Goal: Task Accomplishment & Management: Complete application form

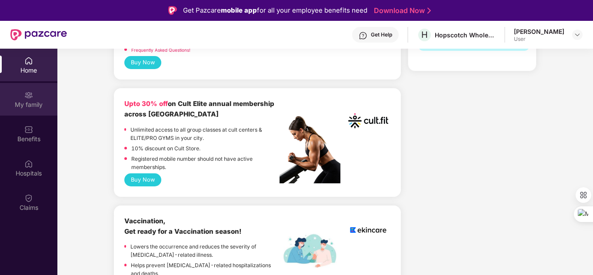
scroll to position [280, 0]
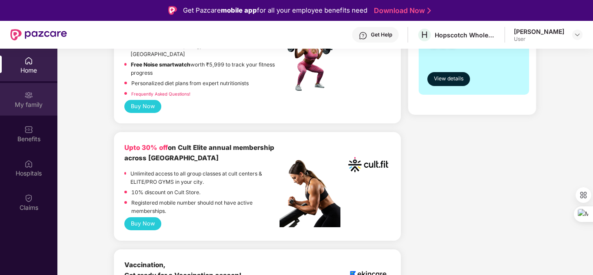
click at [29, 99] on img at bounding box center [28, 95] width 9 height 9
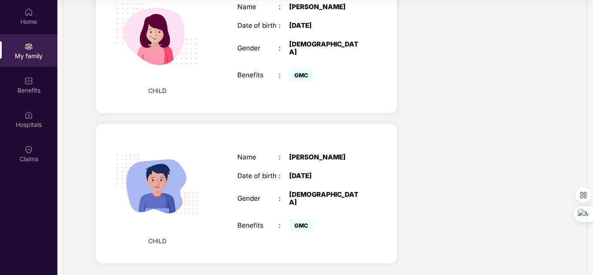
scroll to position [49, 0]
click at [180, 219] on icon at bounding box center [181, 221] width 6 height 6
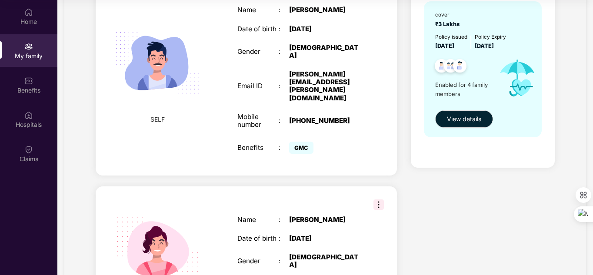
scroll to position [0, 0]
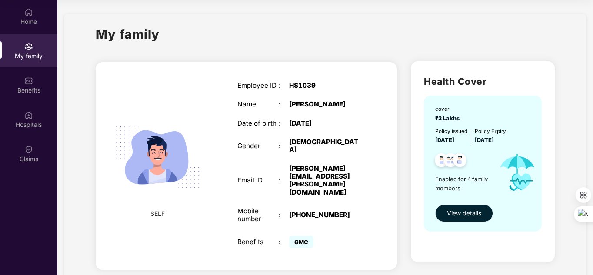
click at [469, 219] on button "View details" at bounding box center [464, 213] width 58 height 17
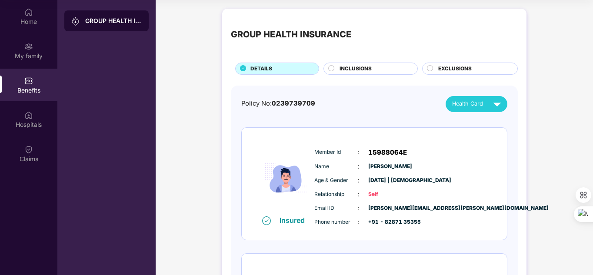
scroll to position [37, 0]
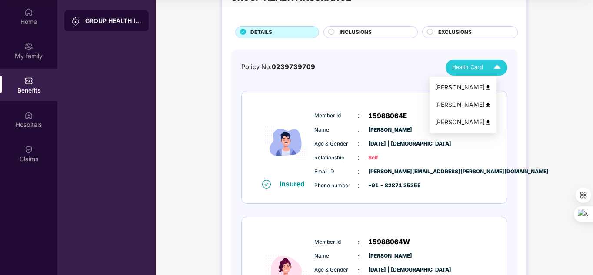
click at [499, 66] on img at bounding box center [496, 67] width 15 height 15
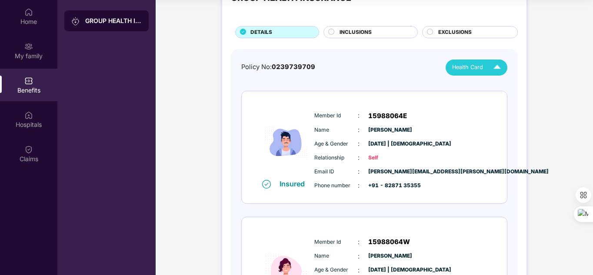
click at [470, 64] on span "Health Card" at bounding box center [467, 67] width 31 height 9
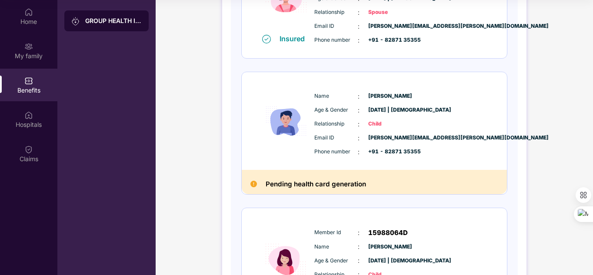
scroll to position [309, 0]
click at [301, 186] on h2 "Pending health card generation" at bounding box center [316, 183] width 100 height 11
click at [293, 133] on img at bounding box center [286, 120] width 52 height 73
click at [252, 190] on div "Pending health card generation" at bounding box center [374, 182] width 265 height 24
click at [252, 185] on img at bounding box center [253, 183] width 7 height 7
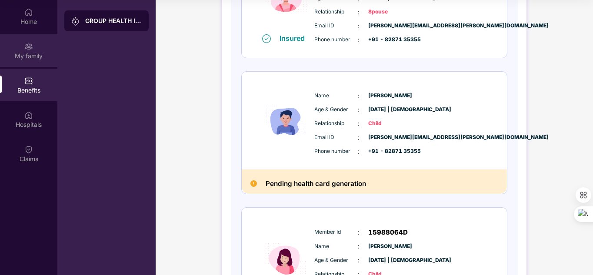
click at [31, 51] on div "My family" at bounding box center [28, 50] width 57 height 33
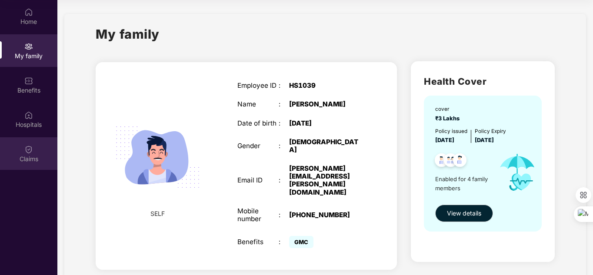
click at [35, 148] on div "Claims" at bounding box center [28, 153] width 57 height 33
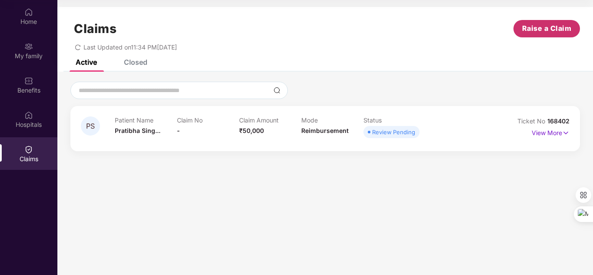
click at [544, 35] on button "Raise a Claim" at bounding box center [546, 28] width 67 height 17
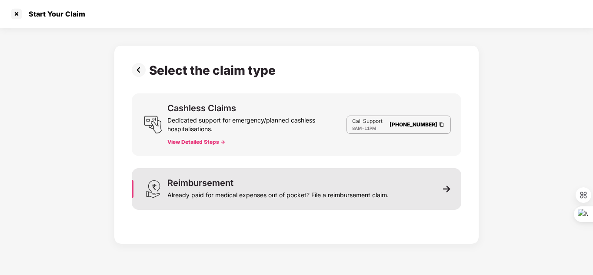
click at [195, 195] on div "Already paid for medical expenses out of pocket? File a reimbursement claim." at bounding box center [277, 193] width 221 height 12
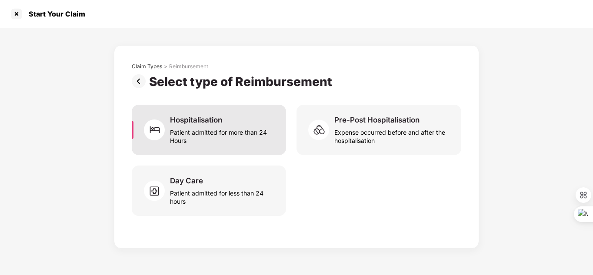
click at [223, 134] on div "Patient admitted for more than 24 Hours" at bounding box center [223, 135] width 106 height 20
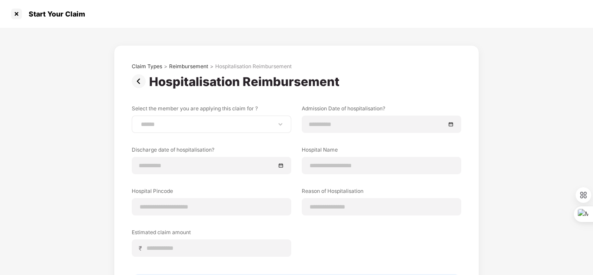
click at [185, 129] on div "**********" at bounding box center [212, 124] width 160 height 17
click at [283, 125] on select "**********" at bounding box center [211, 124] width 145 height 7
select select "**********"
click at [139, 121] on select "**********" at bounding box center [211, 124] width 145 height 7
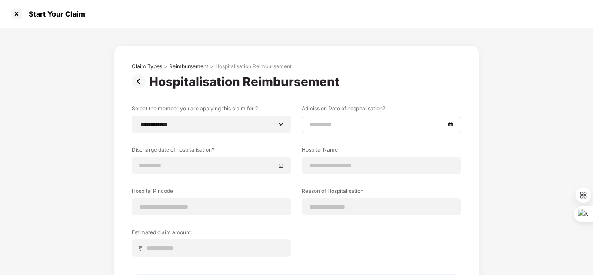
click at [448, 123] on div at bounding box center [381, 125] width 145 height 10
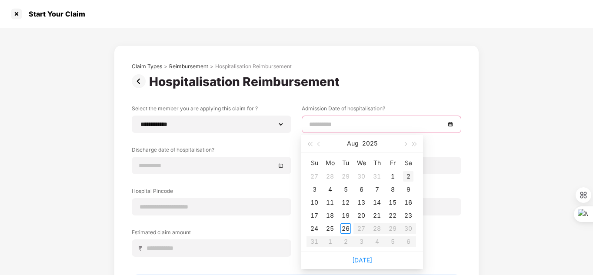
type input "**********"
click at [408, 176] on div "2" at bounding box center [408, 176] width 10 height 10
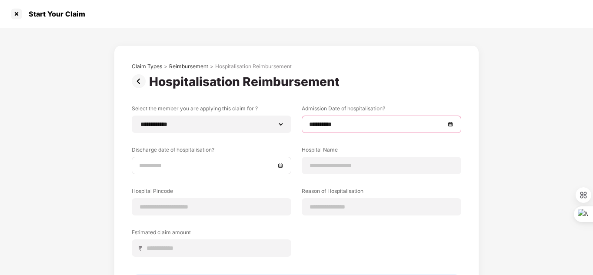
click at [283, 163] on div at bounding box center [211, 166] width 145 height 10
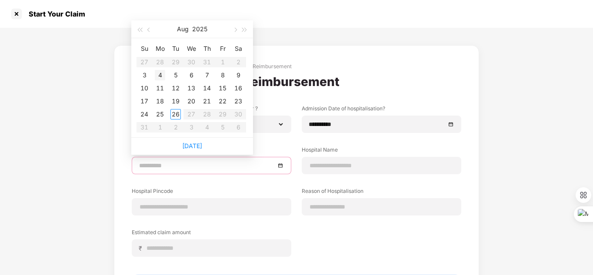
type input "**********"
click at [159, 76] on div "4" at bounding box center [160, 75] width 10 height 10
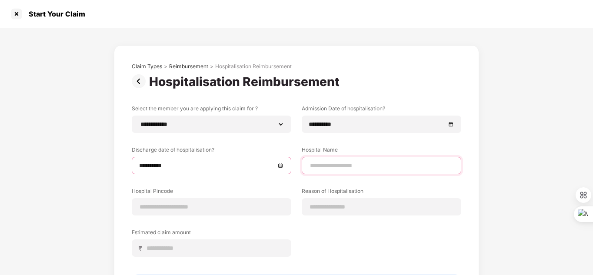
click at [345, 170] on input at bounding box center [381, 165] width 145 height 9
type input "**********"
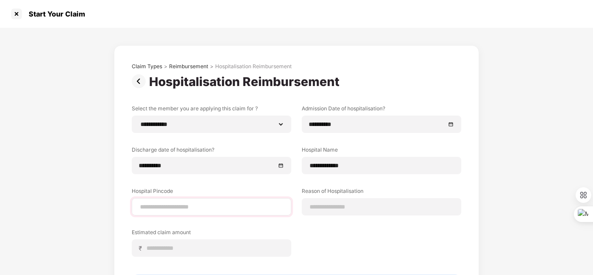
click at [171, 212] on div at bounding box center [212, 206] width 160 height 17
click at [180, 207] on input at bounding box center [211, 207] width 145 height 9
type input "******"
select select "*********"
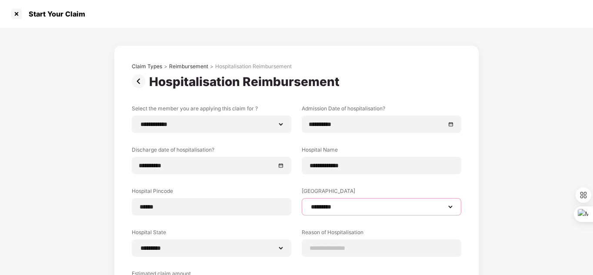
click at [323, 210] on select "**********" at bounding box center [381, 206] width 145 height 7
click at [309, 203] on select "**********" at bounding box center [381, 206] width 145 height 7
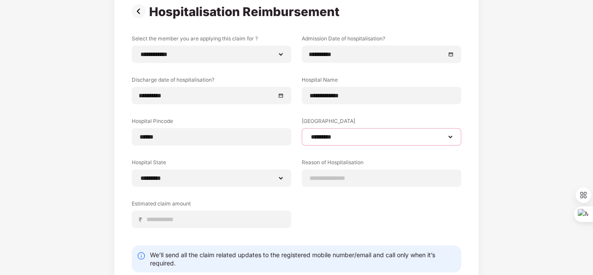
scroll to position [71, 0]
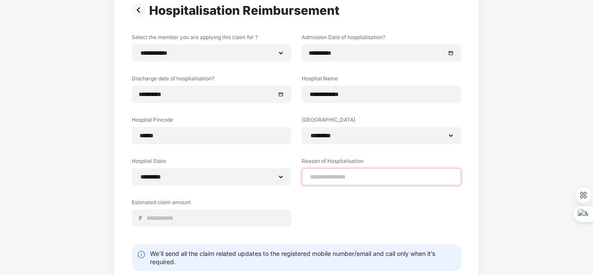
click at [347, 173] on input at bounding box center [381, 177] width 145 height 9
type input "********"
click at [294, 218] on div "Estimated claim amount ₹" at bounding box center [214, 213] width 165 height 28
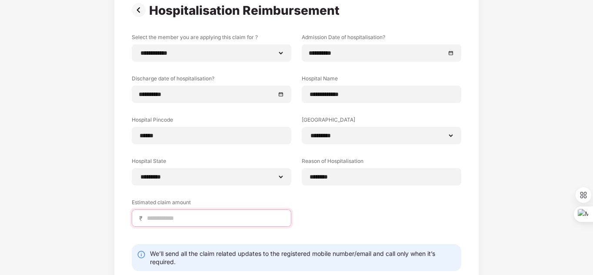
click at [191, 215] on input at bounding box center [215, 218] width 138 height 9
click at [191, 215] on input "*****" at bounding box center [215, 218] width 138 height 9
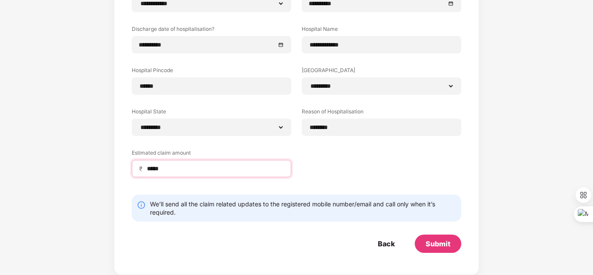
scroll to position [121, 0]
type input "*****"
click at [453, 244] on div "Submit" at bounding box center [438, 244] width 47 height 18
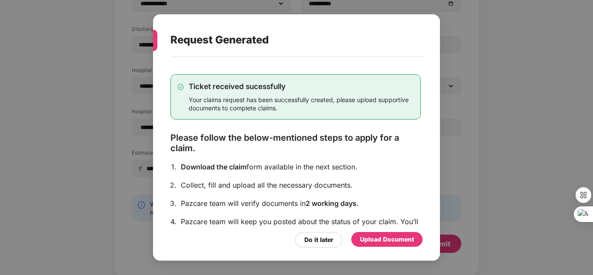
scroll to position [74, 0]
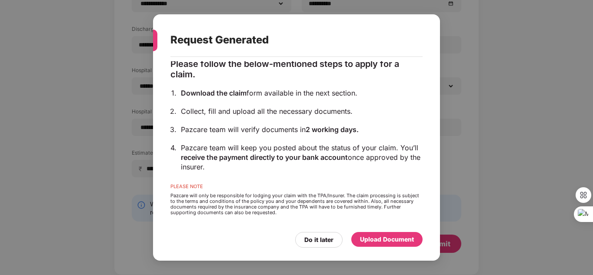
click at [380, 247] on div "Upload Document" at bounding box center [386, 239] width 71 height 15
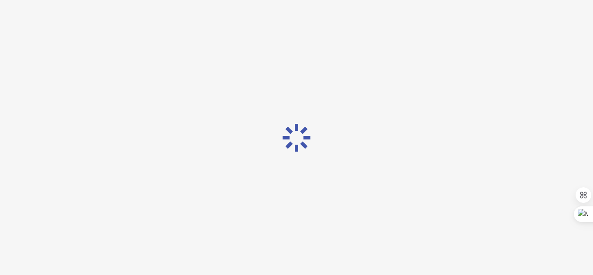
scroll to position [0, 0]
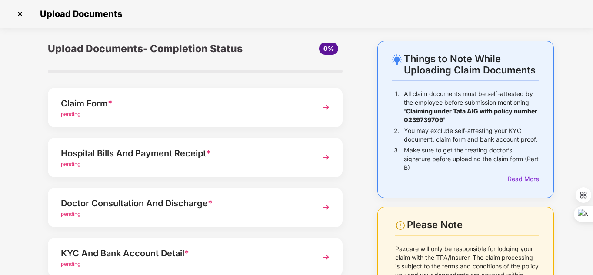
click at [79, 115] on span "pending" at bounding box center [71, 114] width 20 height 7
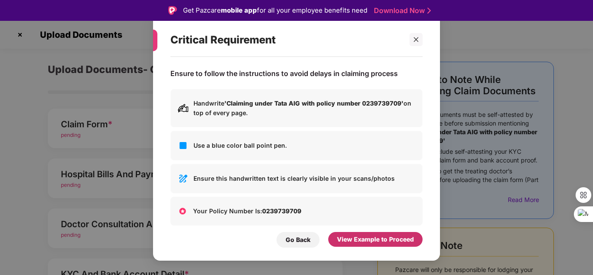
click at [359, 234] on div "View Example to Proceed" at bounding box center [375, 239] width 94 height 15
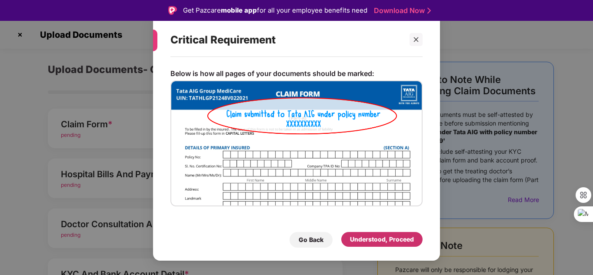
click at [358, 233] on div "Understood, Proceed" at bounding box center [381, 239] width 81 height 15
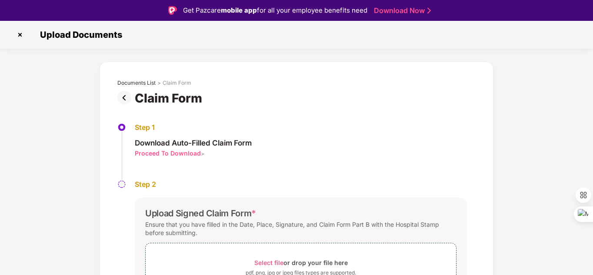
scroll to position [61, 0]
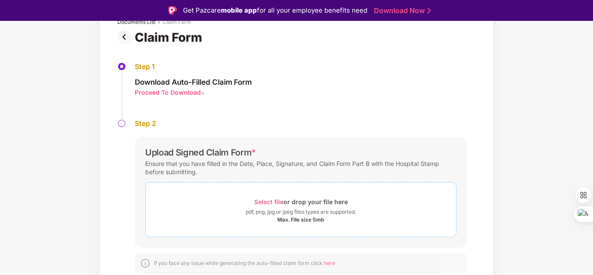
click at [269, 202] on span "Select file" at bounding box center [268, 201] width 29 height 7
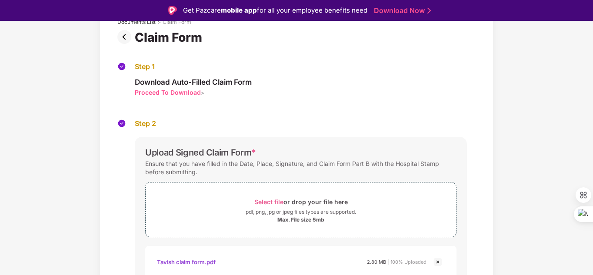
scroll to position [124, 0]
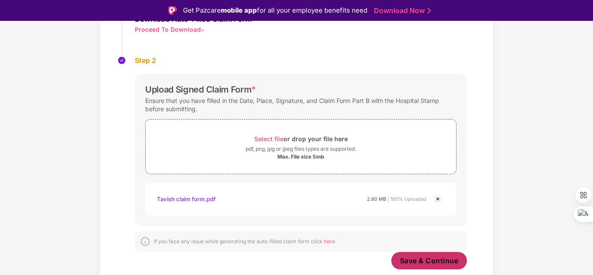
click at [429, 262] on span "Save & Continue" at bounding box center [429, 261] width 59 height 10
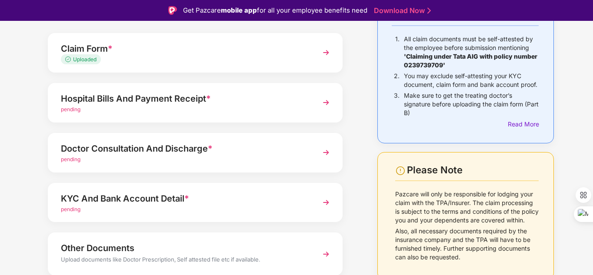
scroll to position [76, 0]
click at [75, 110] on span "pending" at bounding box center [71, 109] width 20 height 7
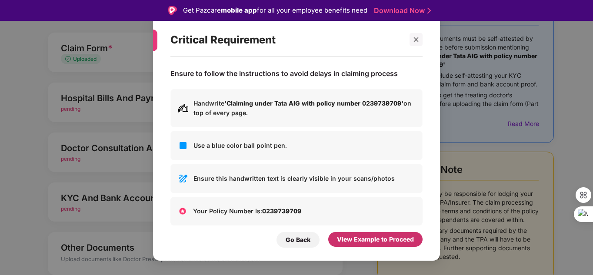
click at [352, 241] on div "View Example to Proceed" at bounding box center [375, 240] width 77 height 10
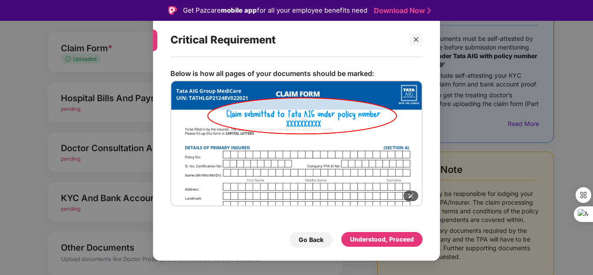
scroll to position [5, 0]
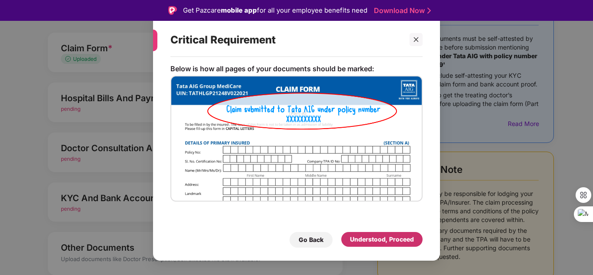
click at [356, 236] on div "Understood, Proceed" at bounding box center [382, 240] width 64 height 10
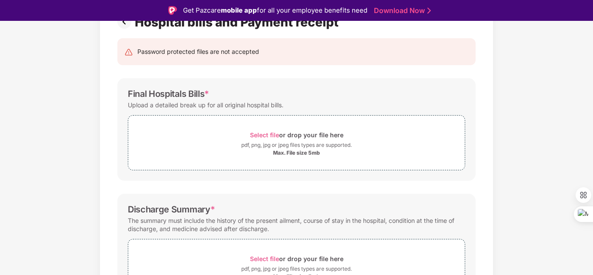
scroll to position [35, 0]
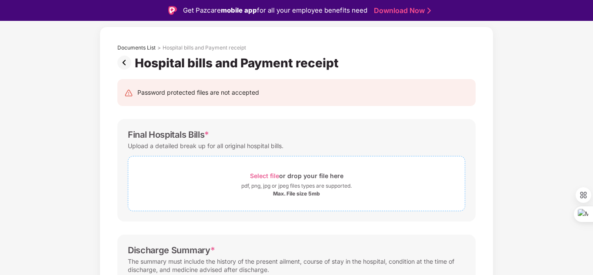
click at [259, 176] on span "Select file" at bounding box center [264, 175] width 29 height 7
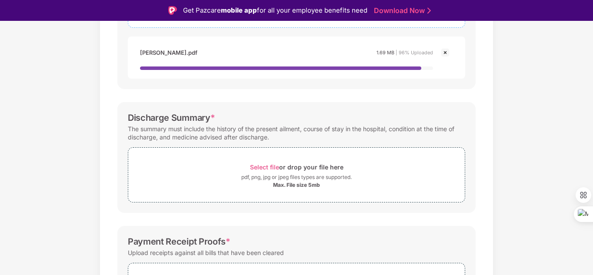
scroll to position [219, 0]
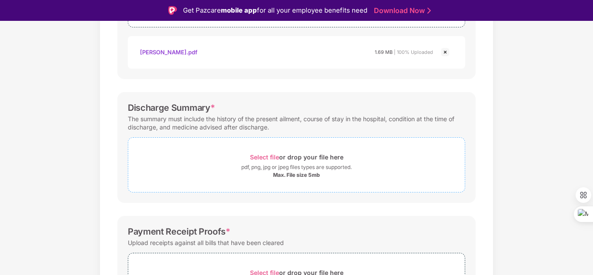
click at [266, 157] on span "Select file" at bounding box center [264, 156] width 29 height 7
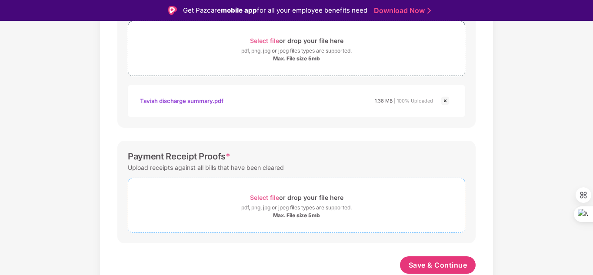
scroll to position [336, 0]
click at [273, 196] on span "Select file" at bounding box center [264, 197] width 29 height 7
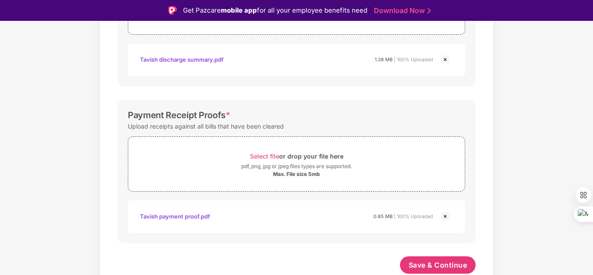
scroll to position [377, 0]
click at [458, 267] on span "Save & Continue" at bounding box center [438, 265] width 59 height 10
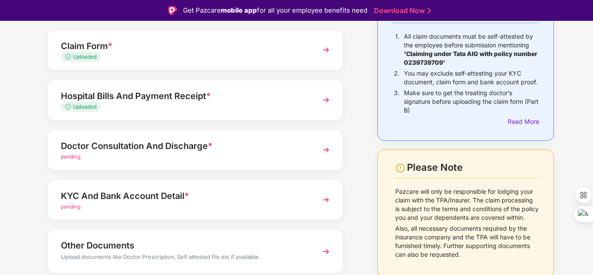
scroll to position [87, 0]
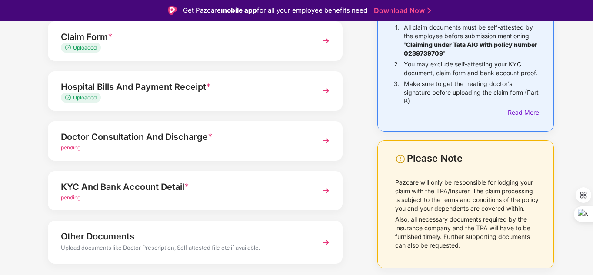
click at [73, 150] on span "pending" at bounding box center [71, 147] width 20 height 7
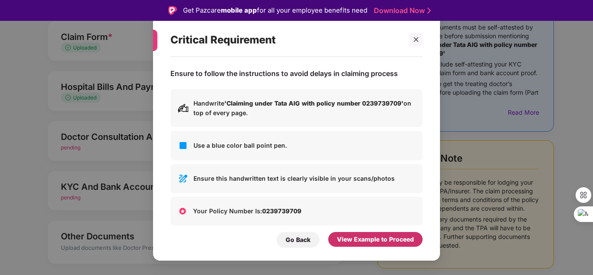
click at [340, 236] on div "View Example to Proceed" at bounding box center [375, 240] width 77 height 10
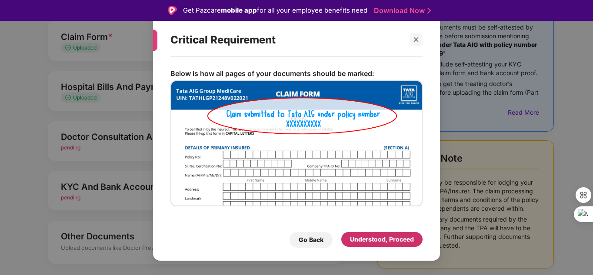
click at [355, 240] on div "Understood, Proceed" at bounding box center [382, 240] width 64 height 10
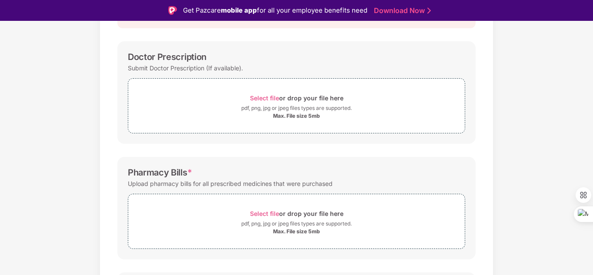
scroll to position [112, 0]
click at [263, 99] on span "Select file" at bounding box center [264, 98] width 29 height 7
click at [119, 83] on div "Doctor Prescription Submit Doctor Prescription (If available). Select file or d…" at bounding box center [296, 93] width 358 height 103
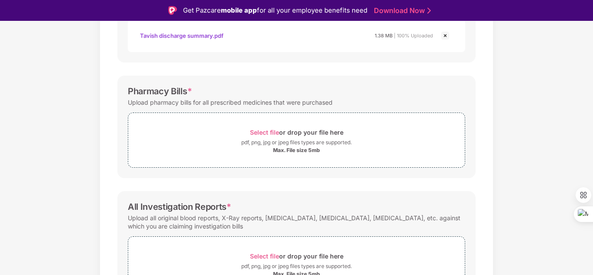
scroll to position [236, 0]
click at [270, 133] on span "Select file" at bounding box center [264, 131] width 29 height 7
click at [263, 130] on span "Select file" at bounding box center [264, 131] width 29 height 7
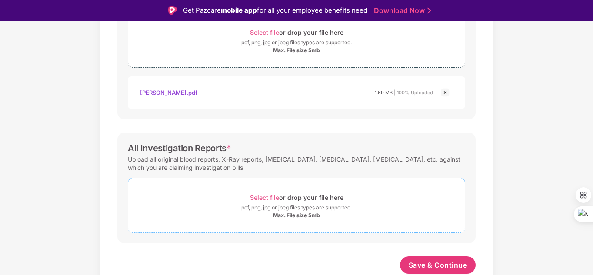
scroll to position [336, 0]
click at [263, 194] on span "Select file" at bounding box center [264, 197] width 29 height 7
click at [271, 197] on span "Select file" at bounding box center [264, 197] width 29 height 7
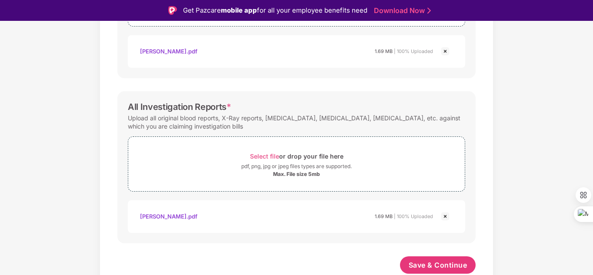
scroll to position [377, 0]
click at [451, 264] on span "Save & Continue" at bounding box center [438, 265] width 59 height 10
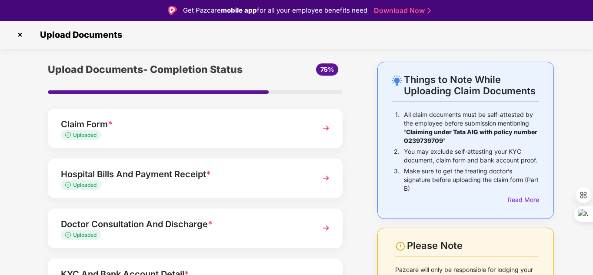
scroll to position [109, 0]
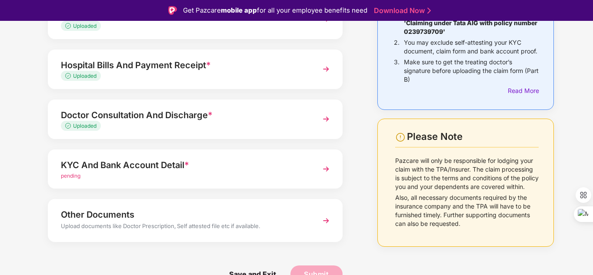
click at [84, 176] on div "pending" at bounding box center [184, 176] width 246 height 8
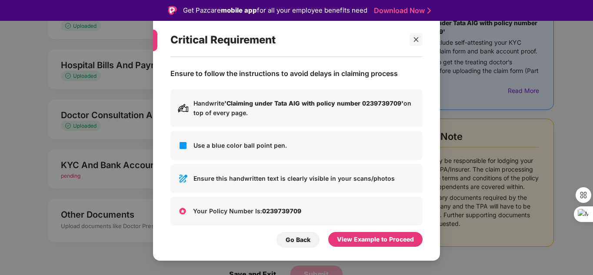
scroll to position [44, 0]
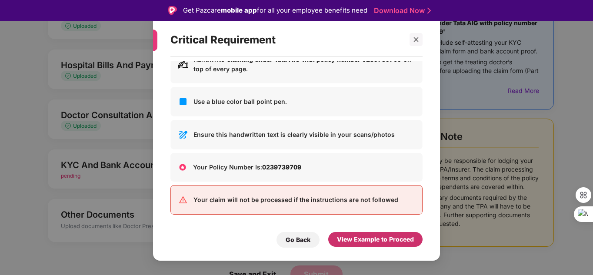
click at [361, 240] on div "View Example to Proceed" at bounding box center [375, 240] width 77 height 10
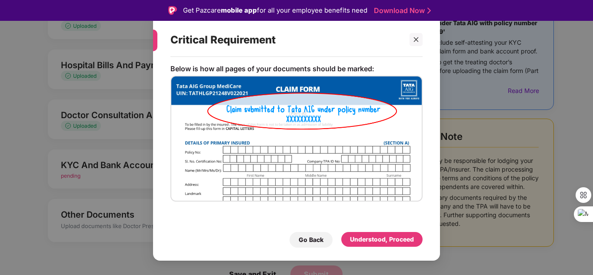
click at [352, 236] on div "Understood, Proceed" at bounding box center [382, 240] width 64 height 10
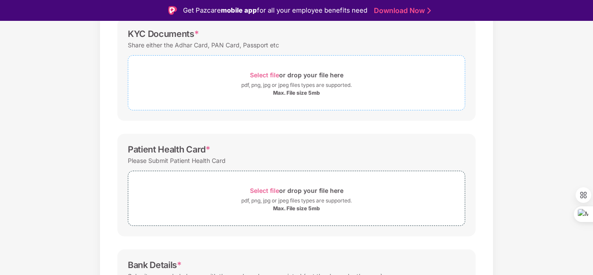
scroll to position [136, 0]
click at [259, 78] on span "Select file" at bounding box center [264, 75] width 29 height 7
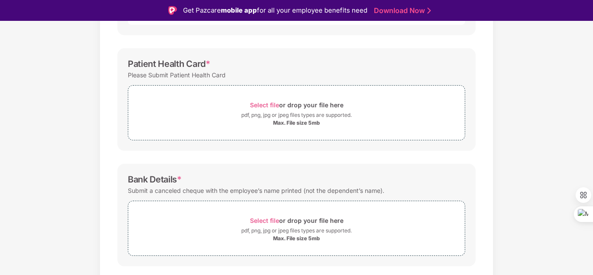
scroll to position [285, 0]
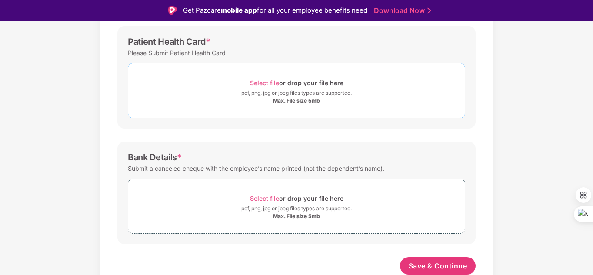
click at [264, 83] on span "Select file" at bounding box center [264, 82] width 29 height 7
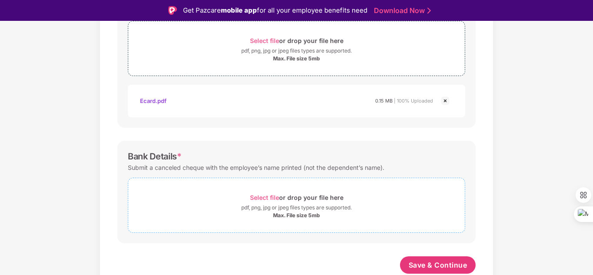
click at [271, 196] on span "Select file" at bounding box center [264, 197] width 29 height 7
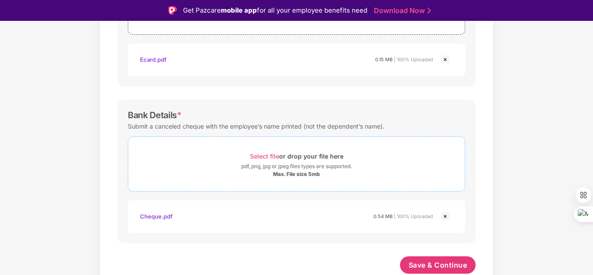
scroll to position [369, 0]
click at [423, 264] on span "Save & Continue" at bounding box center [438, 265] width 59 height 10
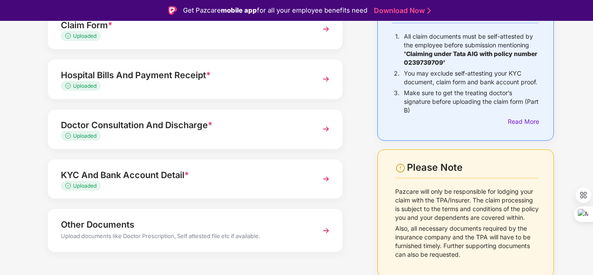
scroll to position [79, 0]
click at [110, 179] on div "KYC And Bank Account Detail *" at bounding box center [184, 175] width 246 height 14
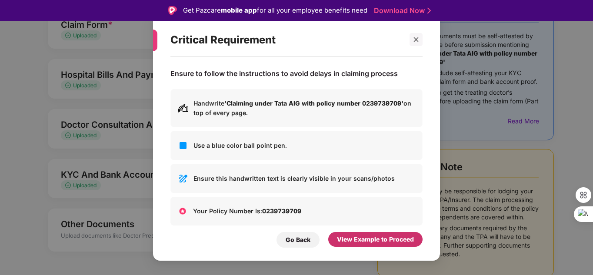
click at [375, 245] on div "View Example to Proceed" at bounding box center [375, 239] width 94 height 15
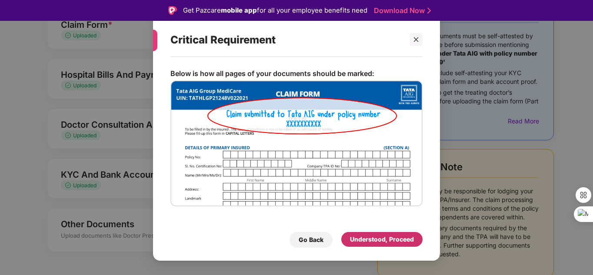
click at [381, 244] on div "Understood, Proceed" at bounding box center [382, 240] width 64 height 10
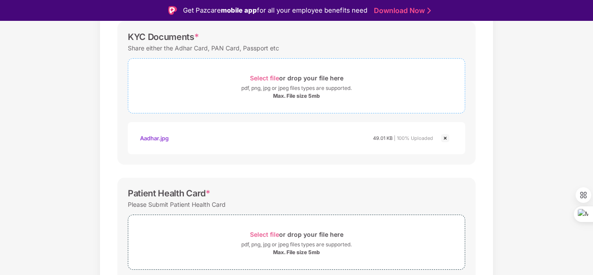
scroll to position [133, 0]
click at [272, 79] on span "Select file" at bounding box center [264, 77] width 29 height 7
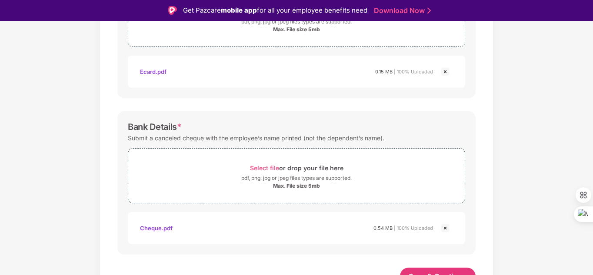
scroll to position [409, 0]
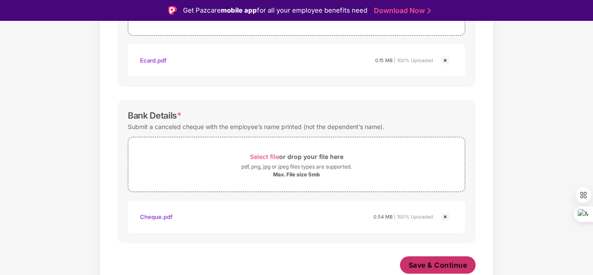
click at [416, 261] on span "Save & Continue" at bounding box center [438, 265] width 59 height 10
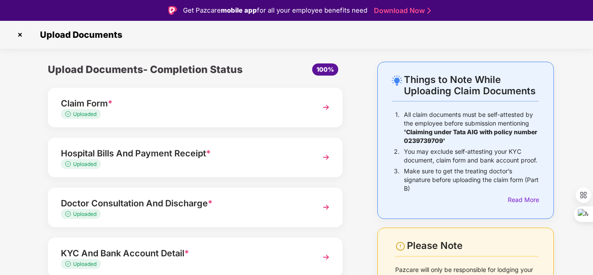
scroll to position [88, 0]
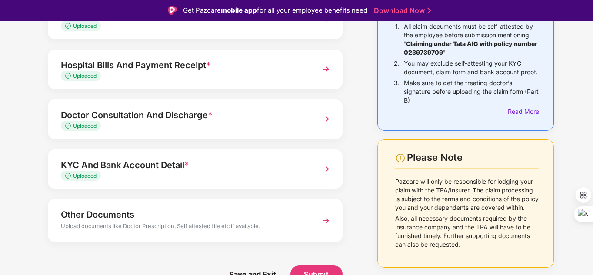
click at [135, 221] on div "Other Documents" at bounding box center [184, 215] width 246 height 14
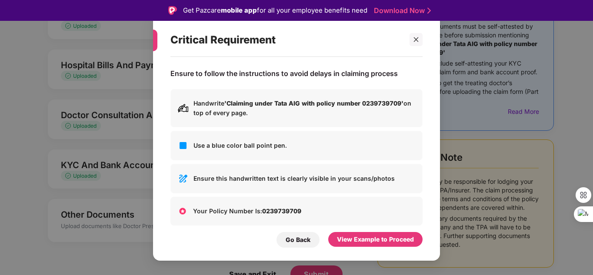
scroll to position [44, 0]
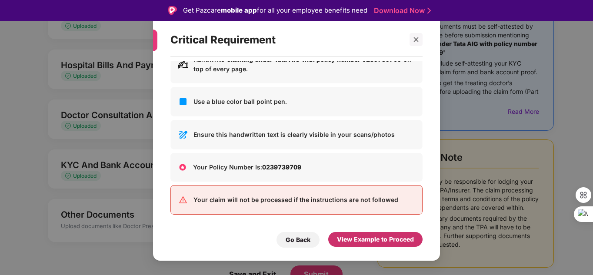
click at [366, 239] on div "View Example to Proceed" at bounding box center [375, 240] width 77 height 10
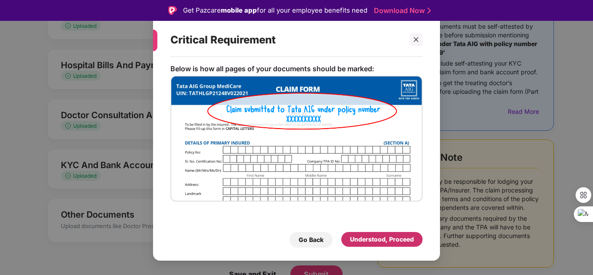
click at [371, 236] on div "Understood, Proceed" at bounding box center [382, 240] width 64 height 10
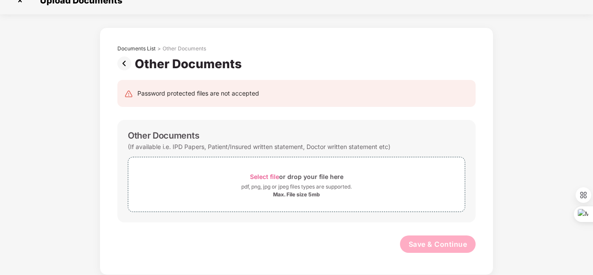
scroll to position [0, 0]
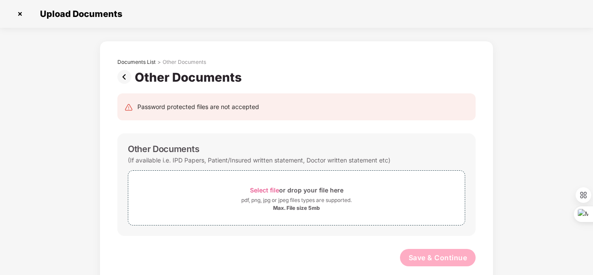
click at [18, 15] on img at bounding box center [20, 14] width 14 height 14
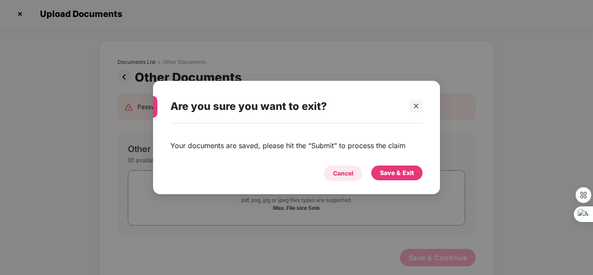
click at [341, 175] on div "Cancel" at bounding box center [343, 174] width 20 height 10
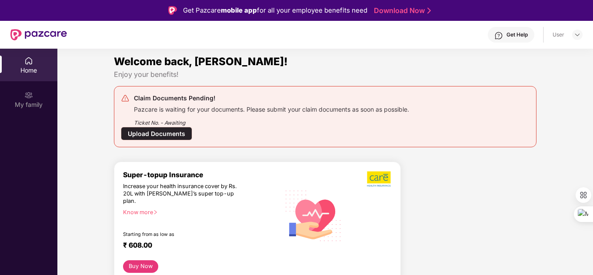
scroll to position [3, 0]
click at [163, 135] on div "Upload Documents" at bounding box center [156, 133] width 71 height 13
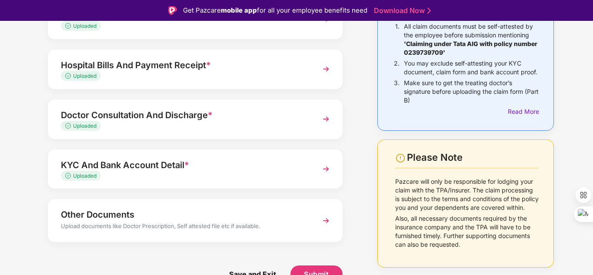
scroll to position [21, 0]
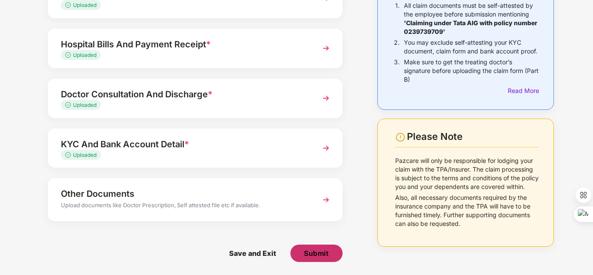
click at [315, 254] on span "Submit" at bounding box center [316, 254] width 25 height 10
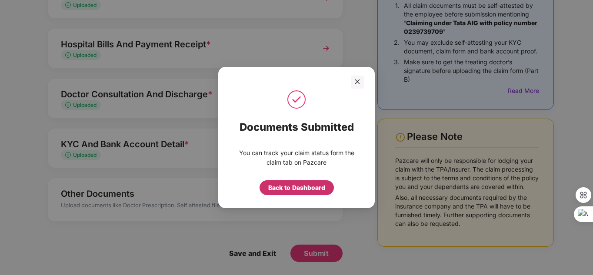
click at [316, 188] on div "Back to Dashboard" at bounding box center [296, 188] width 57 height 10
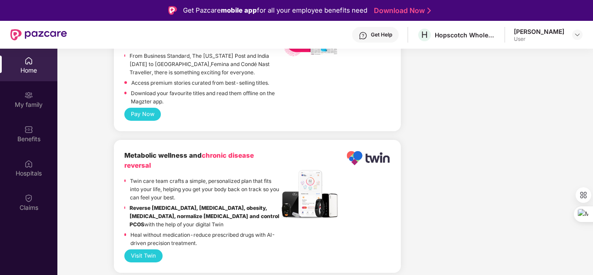
scroll to position [1932, 0]
